Goal: Task Accomplishment & Management: Manage account settings

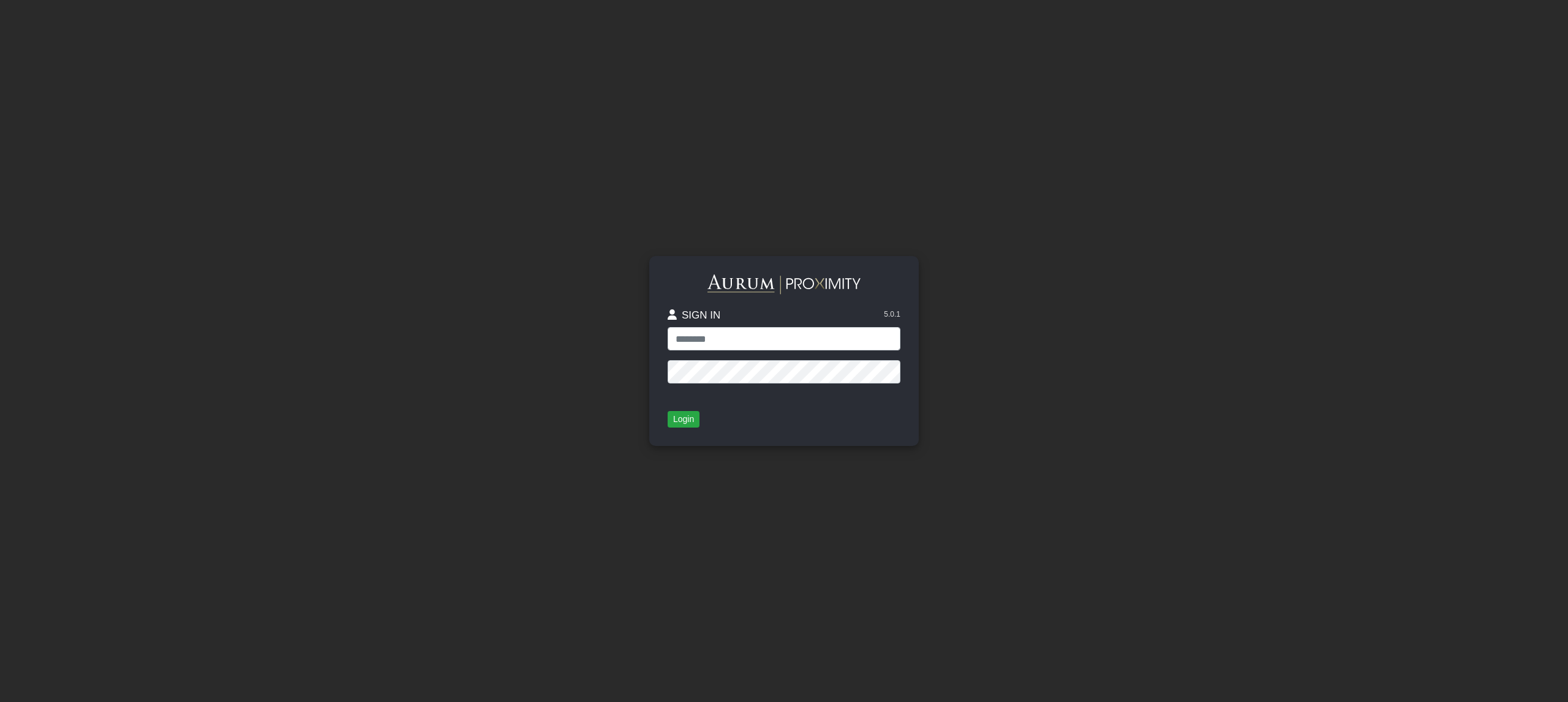
click at [789, 341] on input "text" at bounding box center [784, 339] width 233 height 23
type input "*****"
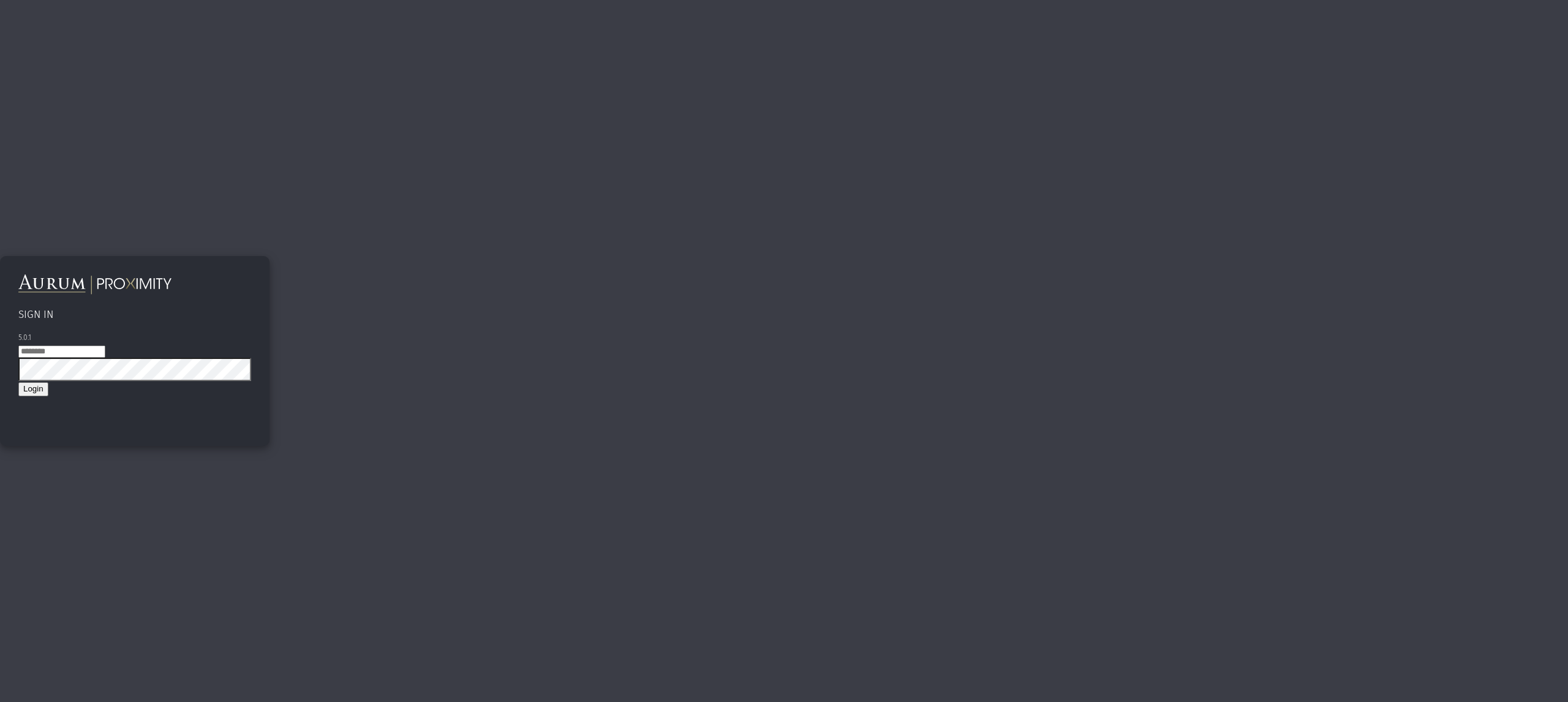
click at [233, 141] on app-login "SIGN IN 5.0.1 Login" at bounding box center [784, 525] width 1568 height 1050
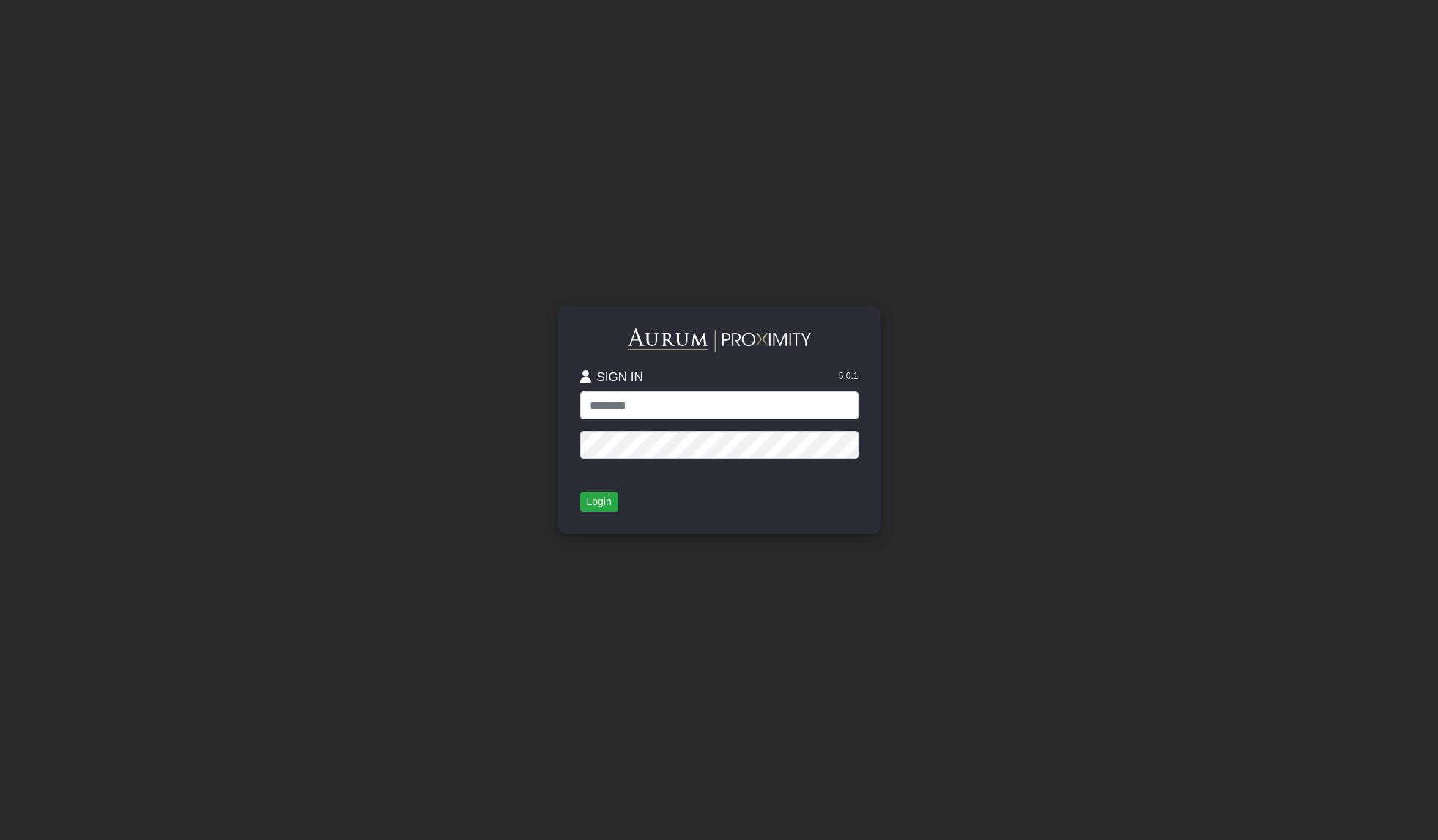
click at [749, 636] on div "SIGN IN 5.0.1 Login" at bounding box center [719, 420] width 835 height 840
